Goal: Information Seeking & Learning: Learn about a topic

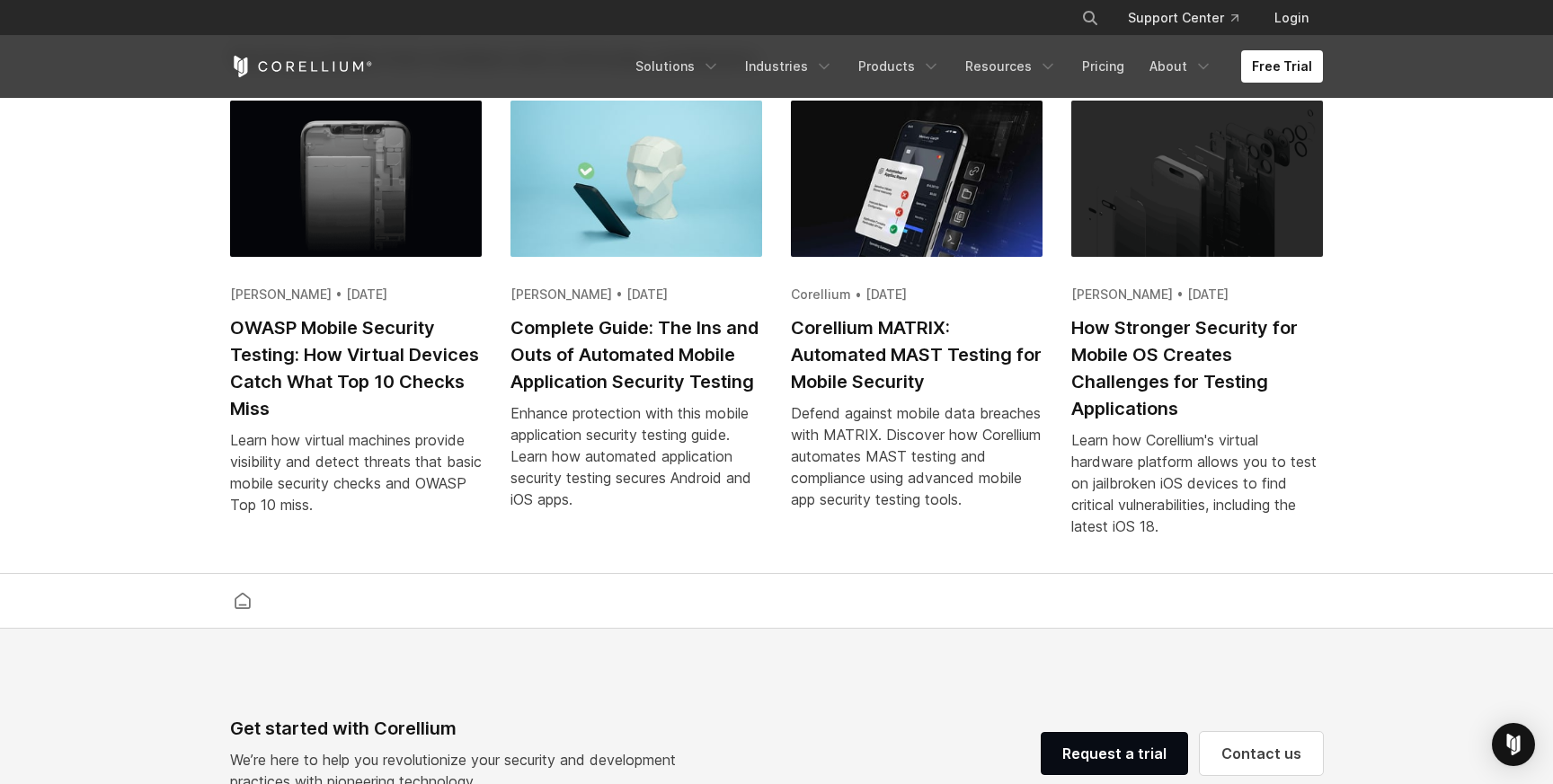
scroll to position [3576, 0]
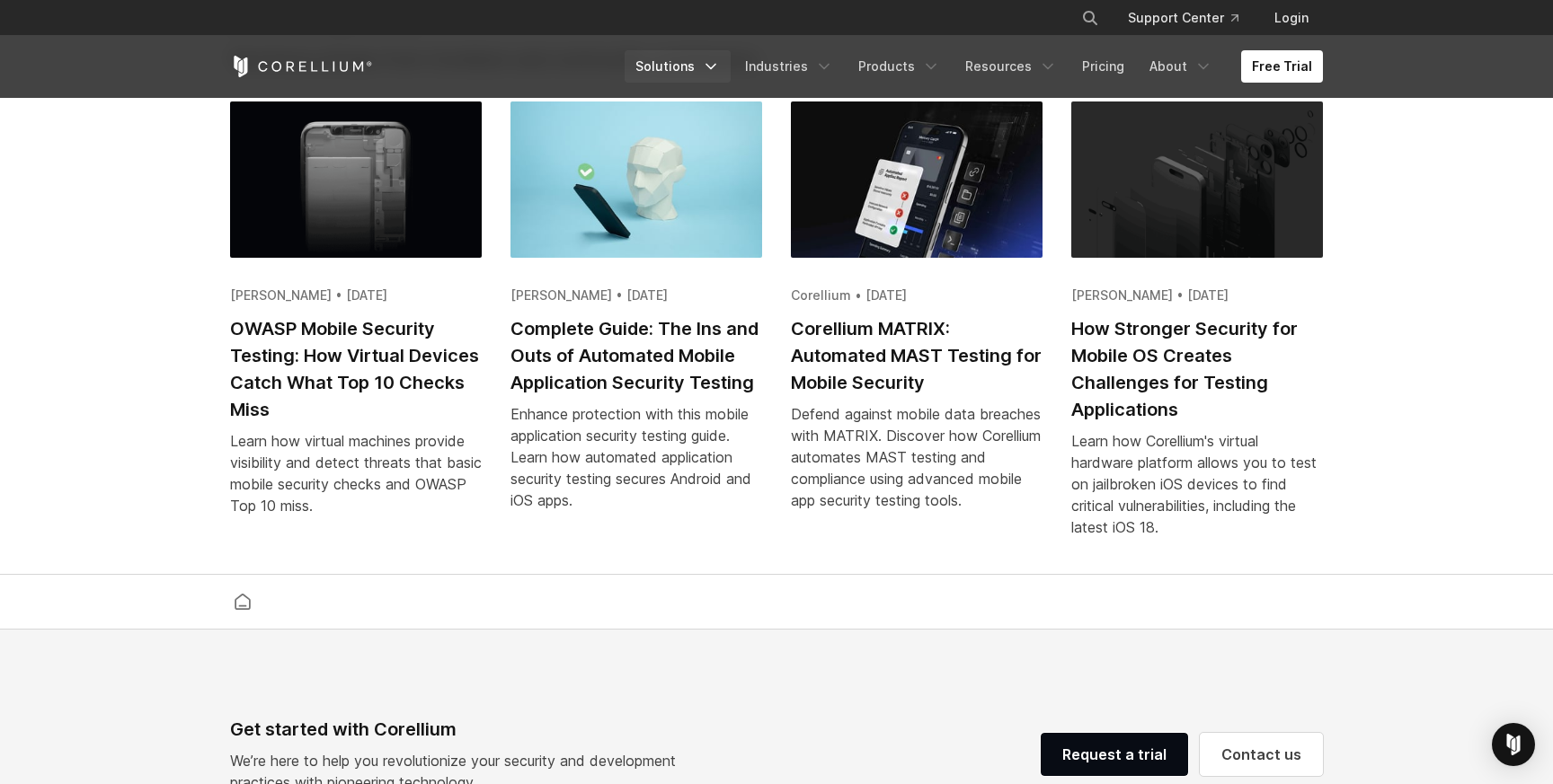
click at [678, 67] on link "Solutions" at bounding box center [678, 66] width 106 height 32
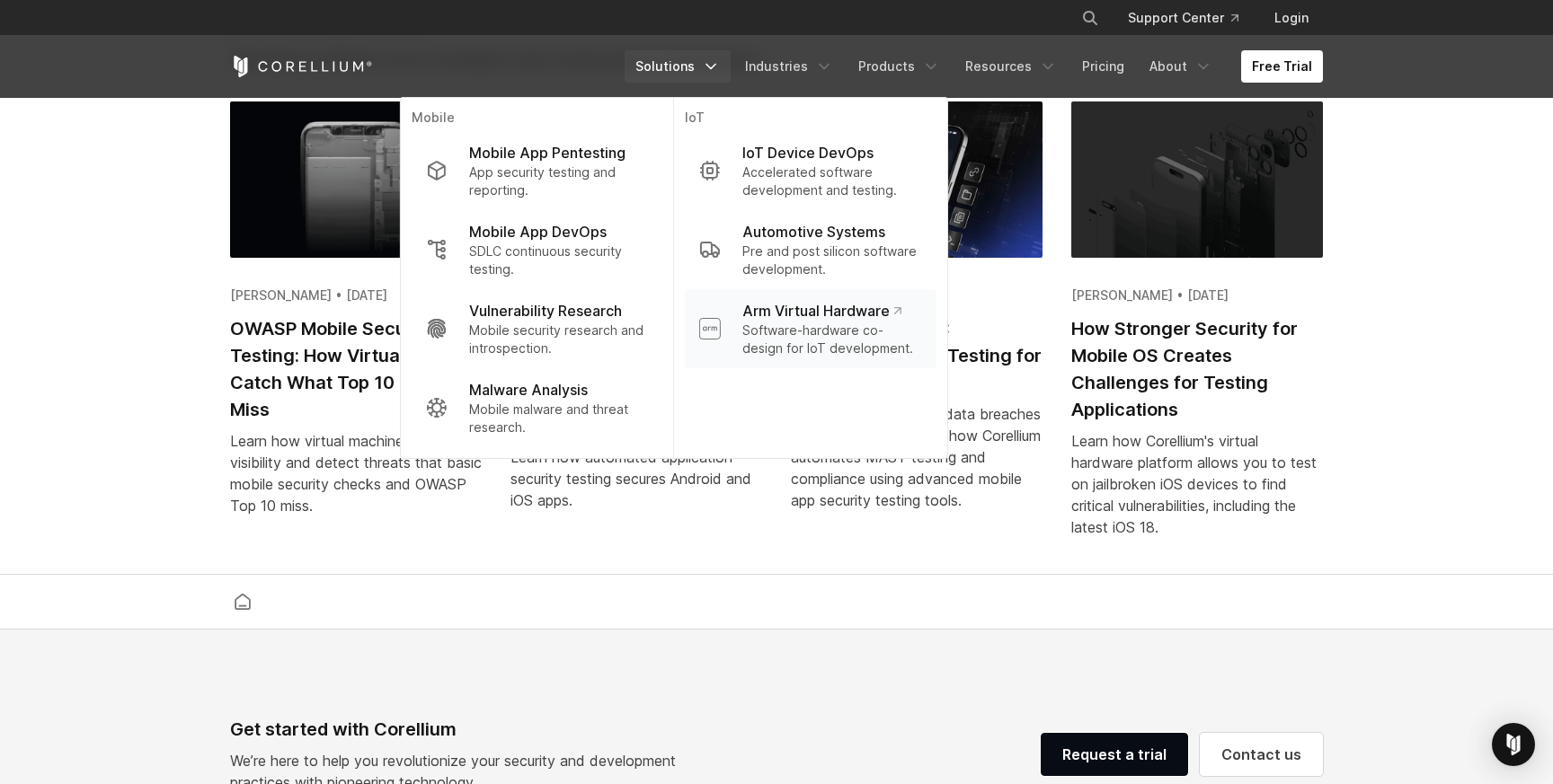
scroll to position [0, 0]
click at [584, 351] on p "Mobile security research and introspection." at bounding box center [558, 339] width 179 height 36
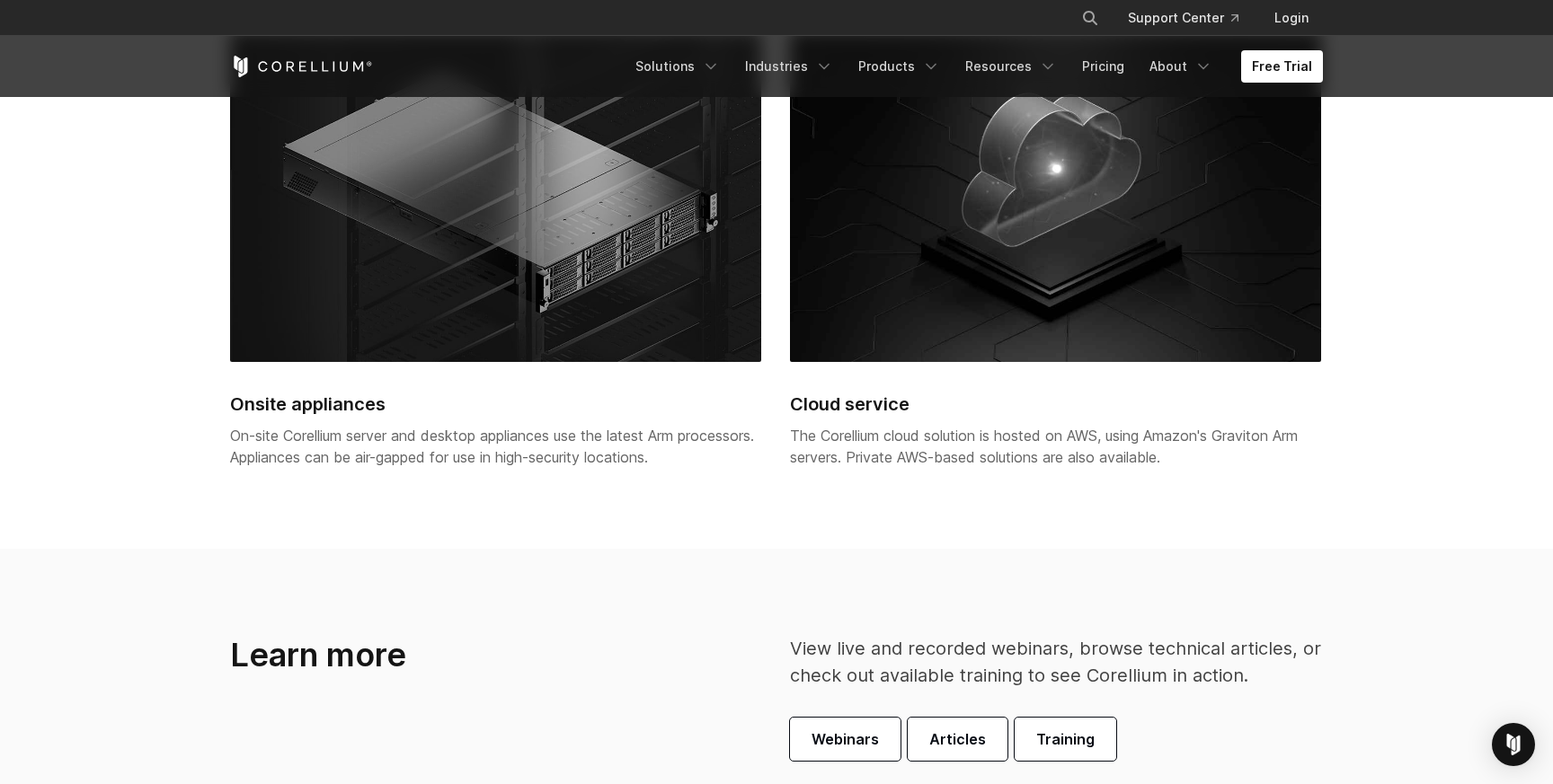
scroll to position [4201, 0]
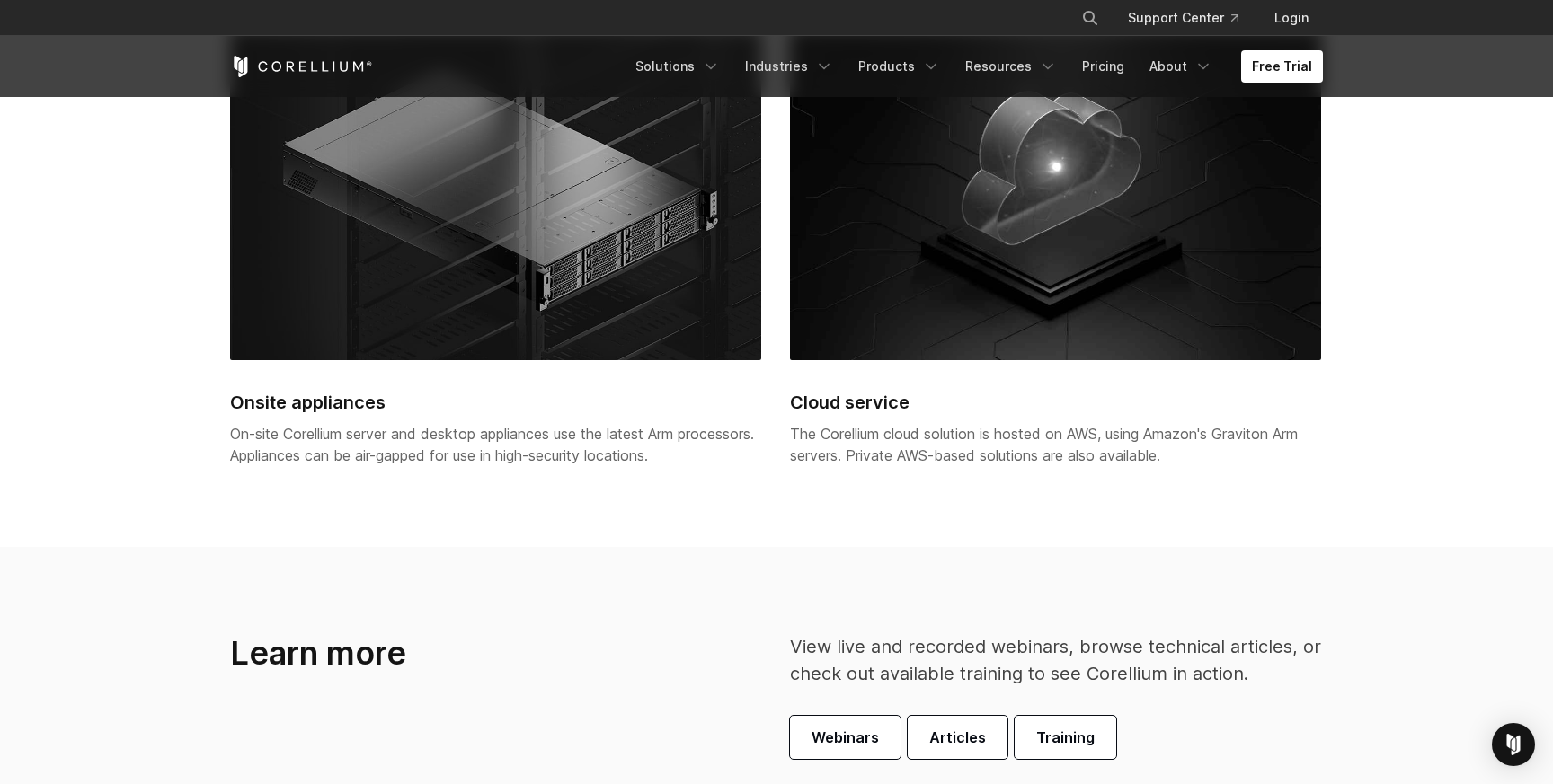
click at [1033, 314] on img at bounding box center [1055, 195] width 531 height 331
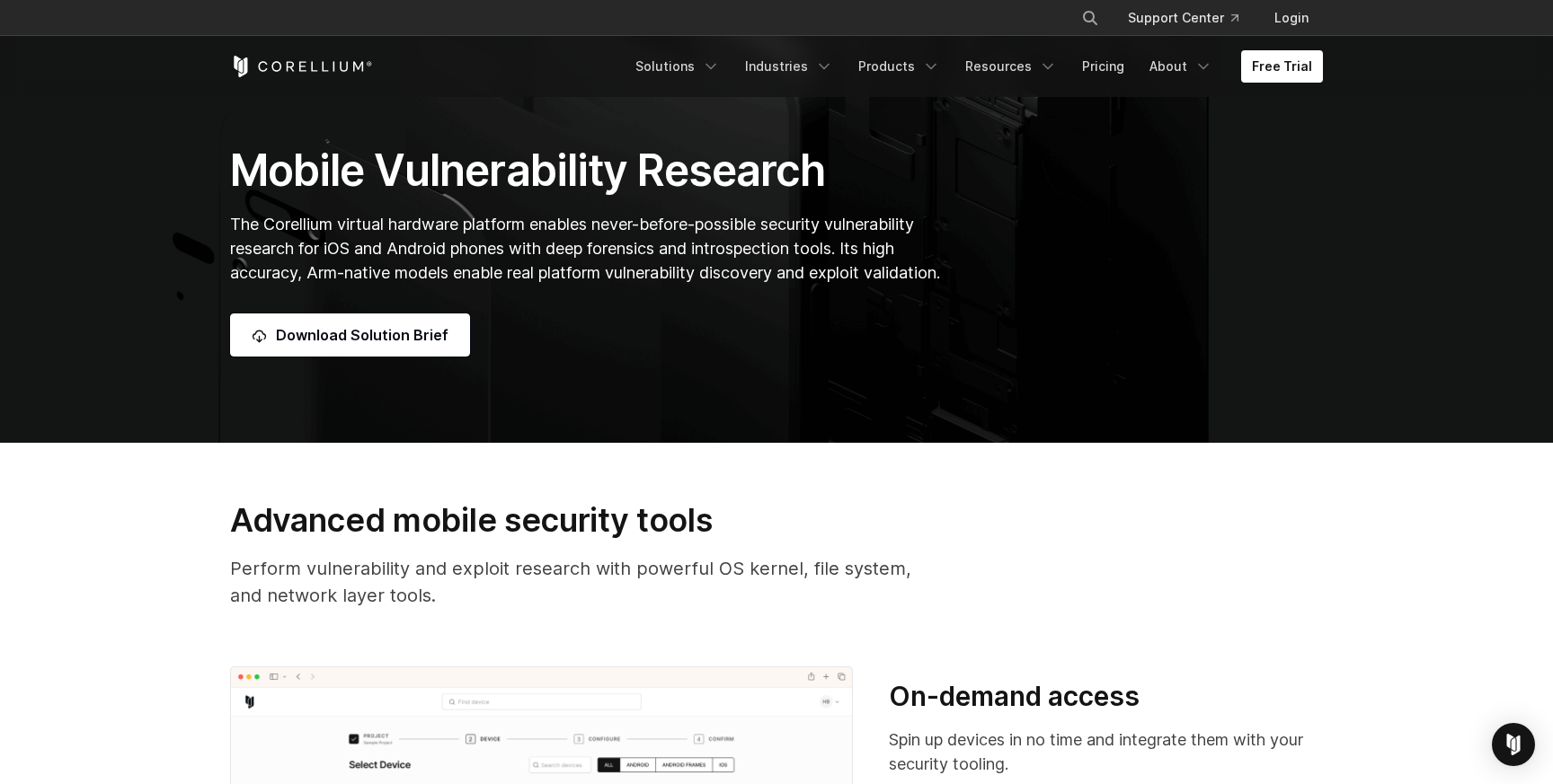
scroll to position [0, 0]
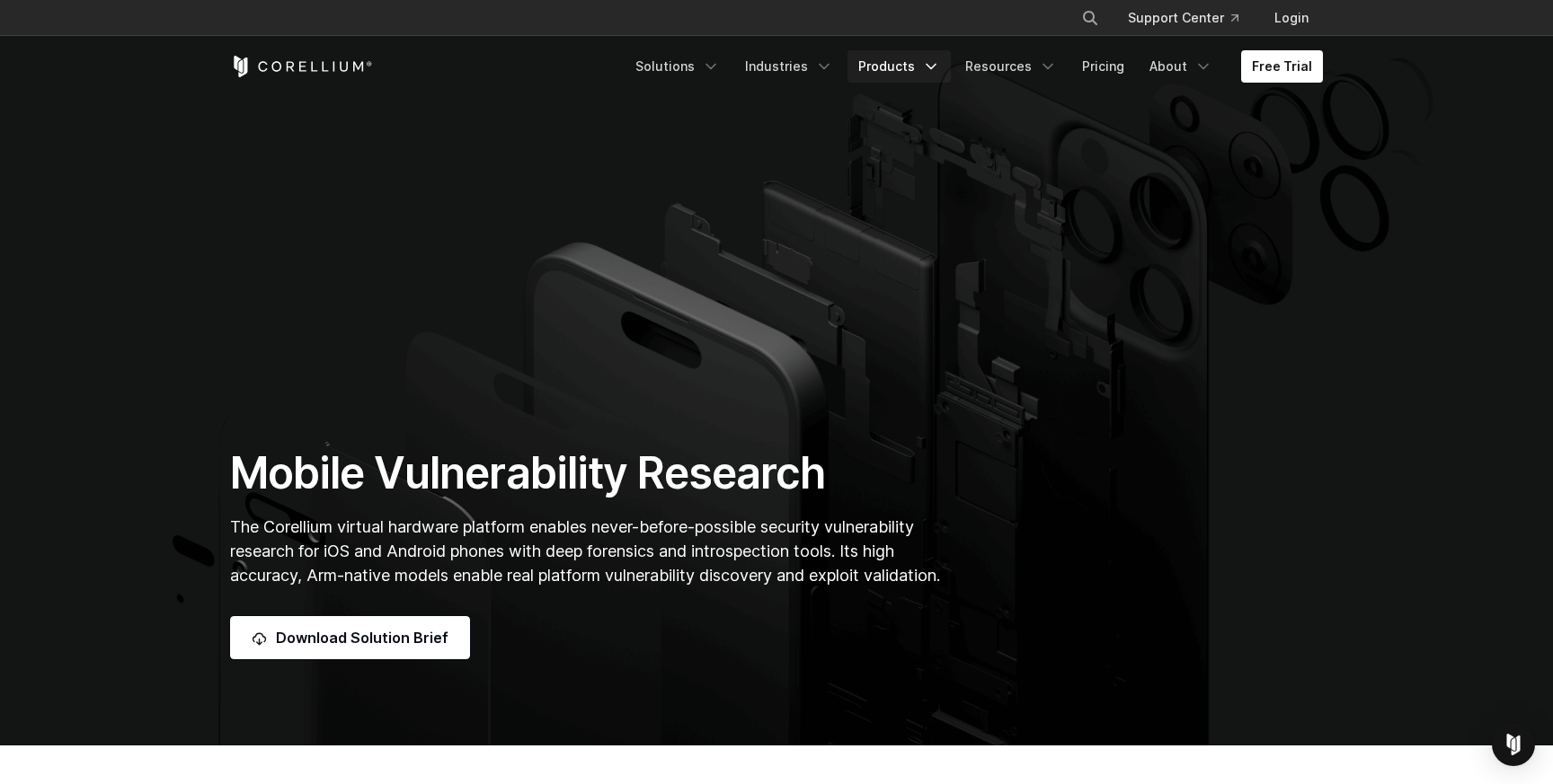
click at [914, 69] on link "Products" at bounding box center [898, 66] width 103 height 32
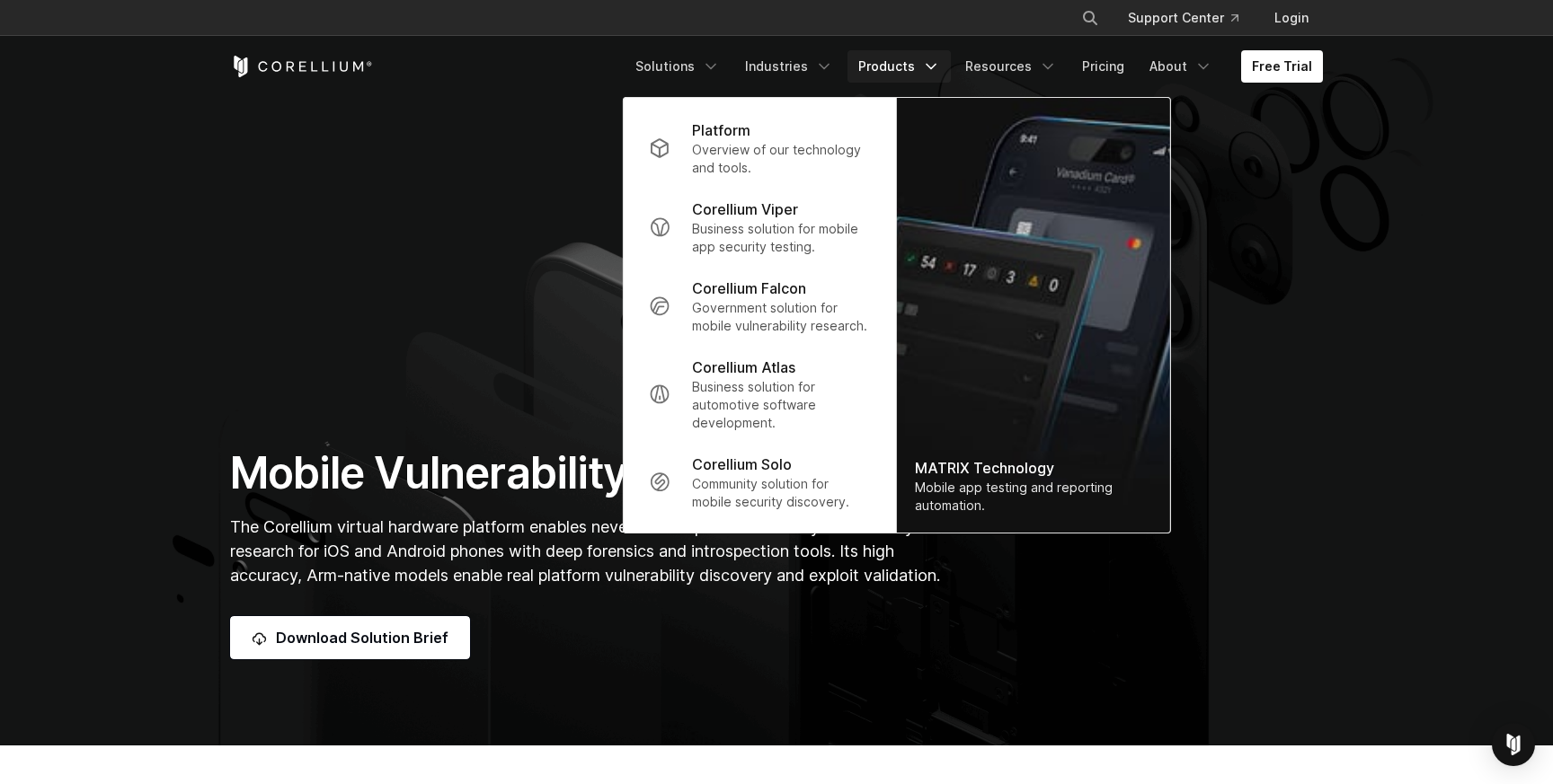
click at [914, 69] on link "Products" at bounding box center [898, 66] width 103 height 32
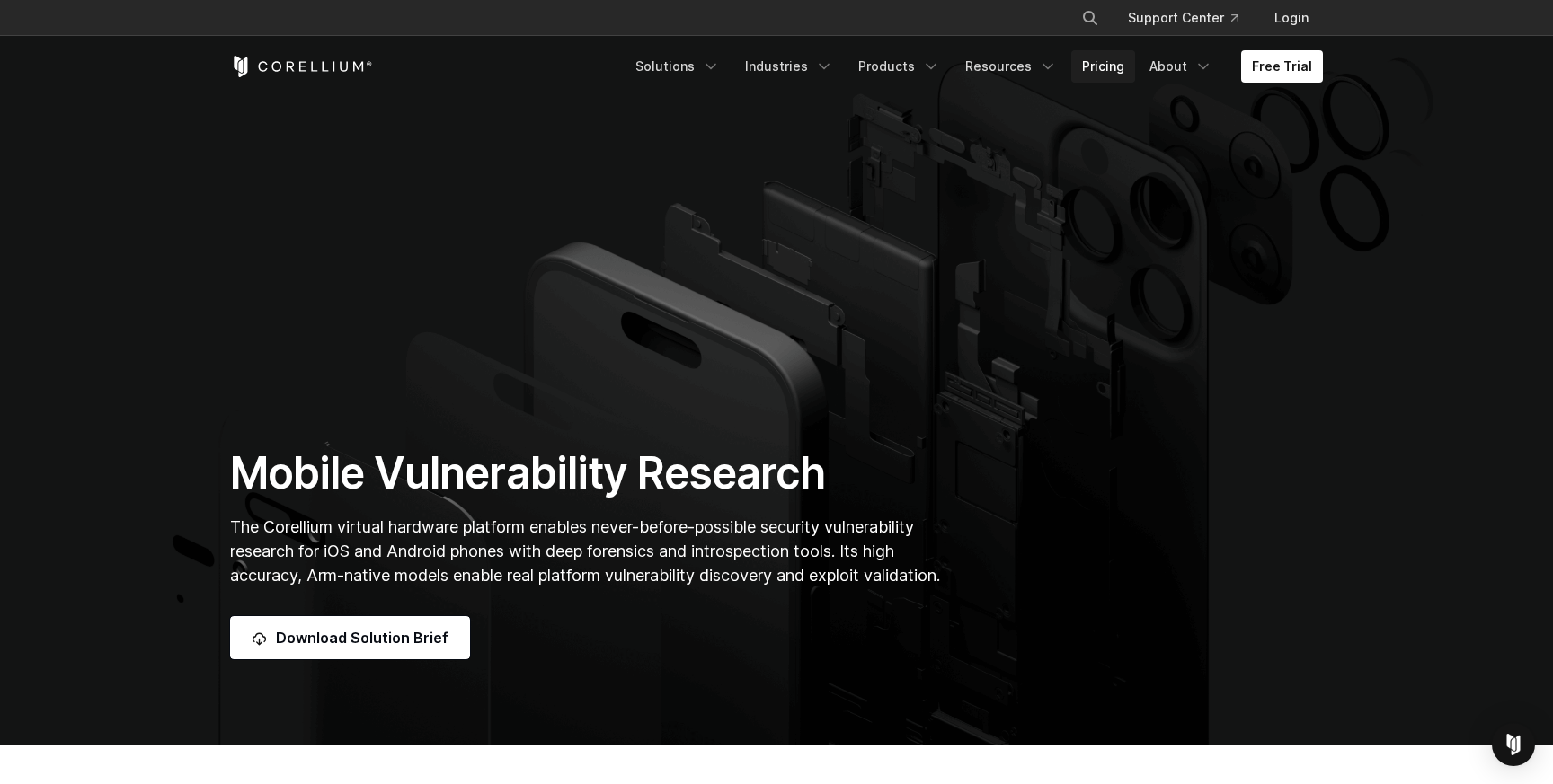
click at [1108, 67] on link "Pricing" at bounding box center [1103, 66] width 64 height 32
